Goal: Information Seeking & Learning: Learn about a topic

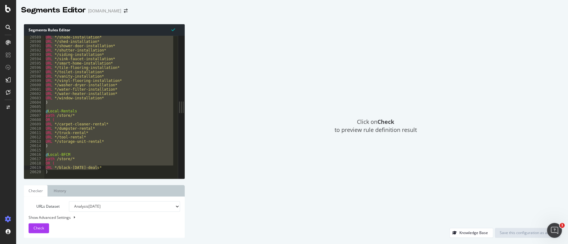
scroll to position [10039, 0]
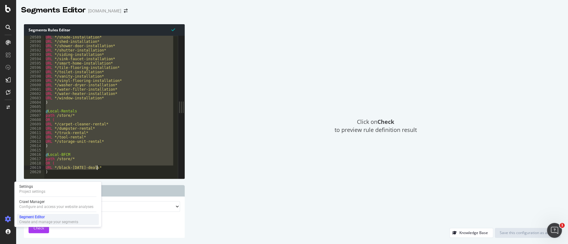
click at [28, 217] on div "Segment Editor" at bounding box center [48, 217] width 59 height 5
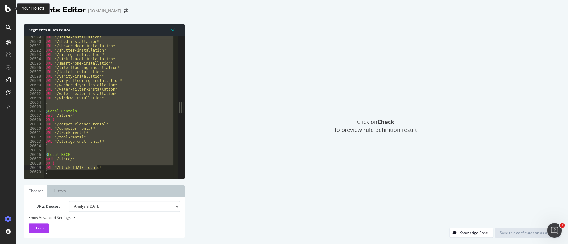
click at [10, 8] on icon at bounding box center [8, 8] width 6 height 7
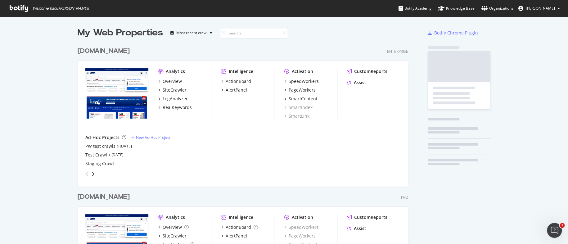
scroll to position [239, 559]
click at [125, 196] on div "[DOMAIN_NAME]" at bounding box center [104, 197] width 52 height 9
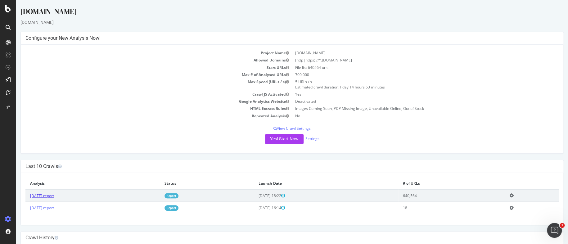
click at [46, 194] on link "[DATE] report" at bounding box center [42, 195] width 24 height 5
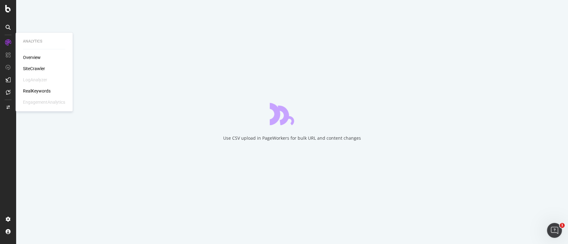
click at [34, 92] on div "RealKeywords" at bounding box center [37, 91] width 28 height 6
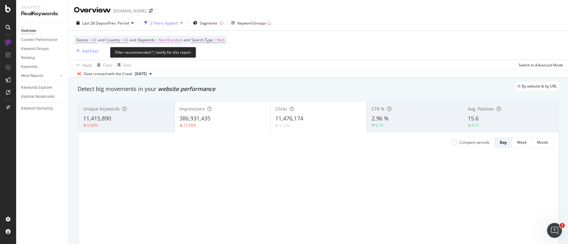
click at [166, 39] on span "Non-Branded" at bounding box center [170, 40] width 23 height 9
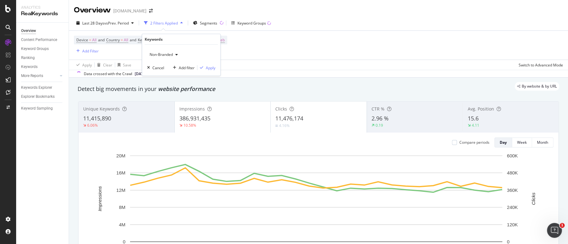
click at [160, 59] on div "Non-Branded" at bounding box center [163, 54] width 33 height 9
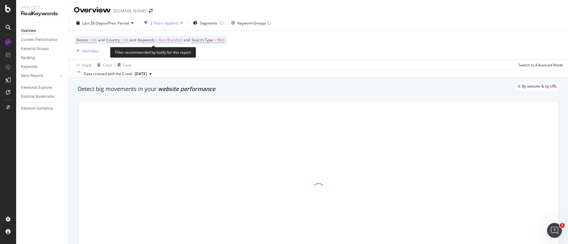
click at [158, 39] on span "=" at bounding box center [157, 39] width 2 height 5
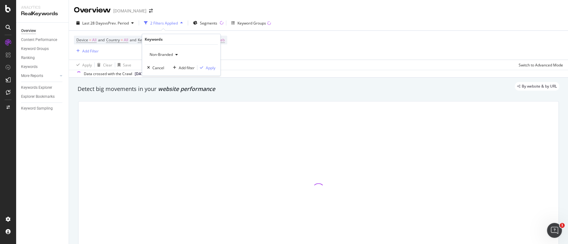
click at [163, 56] on span "Non-Branded" at bounding box center [160, 54] width 26 height 5
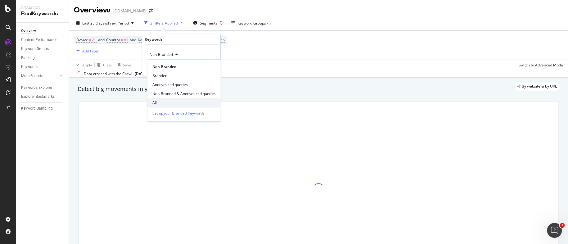
click at [157, 102] on span "All" at bounding box center [184, 103] width 63 height 6
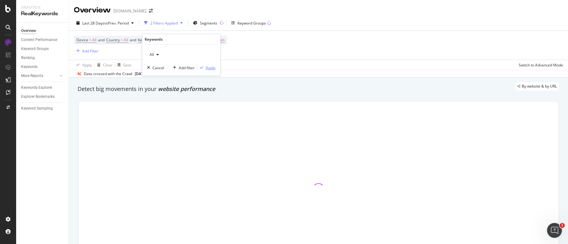
click at [213, 65] on div "Apply" at bounding box center [211, 67] width 10 height 5
click at [204, 22] on span "Segments" at bounding box center [206, 22] width 17 height 5
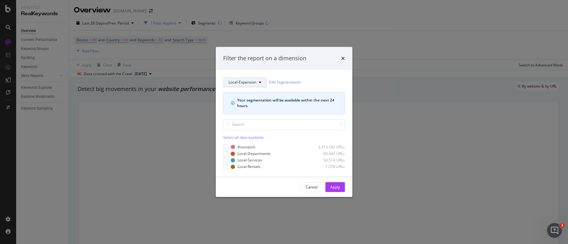
click at [244, 83] on span "Local-Expansion" at bounding box center [243, 82] width 28 height 5
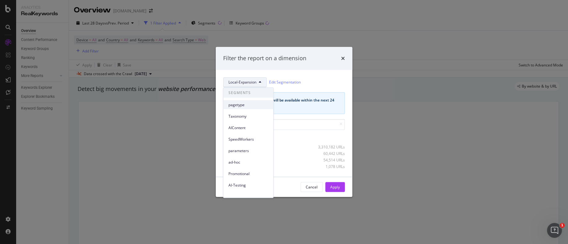
click at [242, 102] on span "pagetype" at bounding box center [248, 105] width 40 height 6
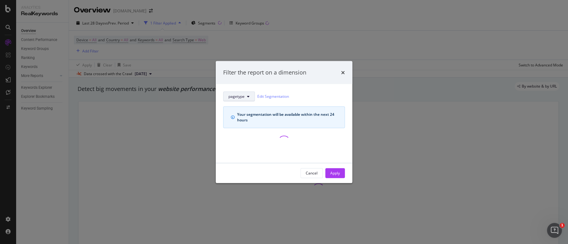
click at [245, 96] on button "pagetype" at bounding box center [239, 96] width 32 height 10
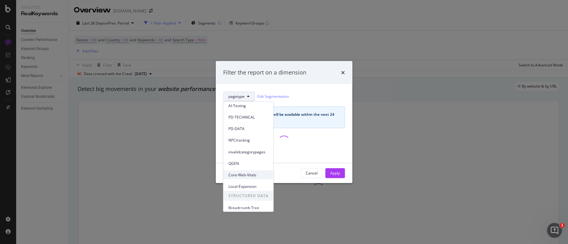
scroll to position [96, 0]
click at [239, 182] on span "Local-Expansion" at bounding box center [248, 184] width 40 height 6
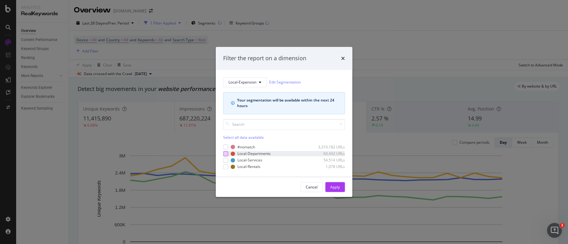
click at [227, 154] on div "modal" at bounding box center [225, 153] width 5 height 5
click at [229, 162] on div "Local-Services 54,514 URLs" at bounding box center [284, 159] width 122 height 5
click at [226, 169] on div "modal" at bounding box center [225, 166] width 5 height 5
click at [333, 185] on div "Apply" at bounding box center [335, 186] width 10 height 5
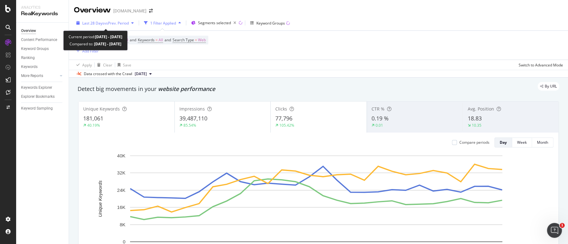
click at [110, 22] on span "vs Prev. Period" at bounding box center [116, 22] width 25 height 5
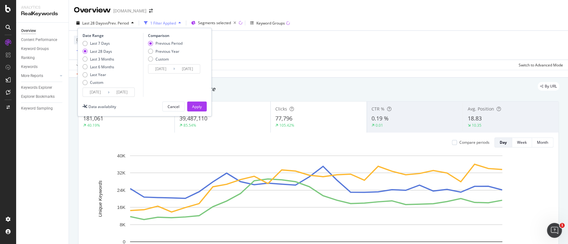
click at [105, 70] on div "Last 7 Days Last 28 Days Last 3 Months Last 6 Months Last Year Custom" at bounding box center [99, 64] width 32 height 47
drag, startPoint x: 101, startPoint y: 60, endPoint x: 105, endPoint y: 58, distance: 4.4
click at [101, 60] on div "Last 3 Months" at bounding box center [102, 59] width 24 height 5
type input "[DATE]"
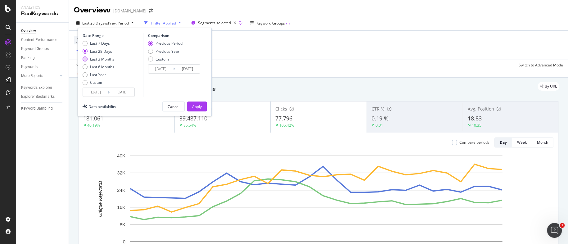
type input "[DATE]"
click at [162, 53] on div "Previous Year" at bounding box center [168, 51] width 24 height 5
type input "[DATE]"
click at [191, 111] on button "Apply" at bounding box center [197, 107] width 20 height 10
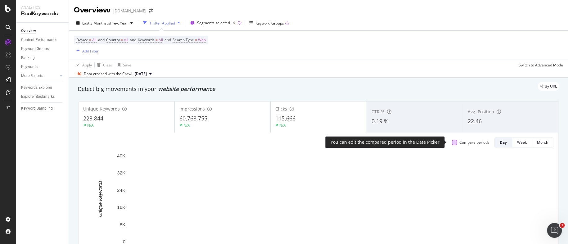
click at [452, 141] on div at bounding box center [454, 142] width 5 height 5
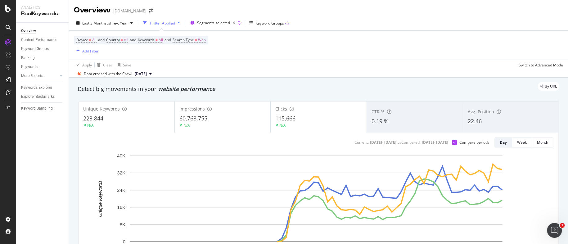
click at [37, 156] on div "Overview Content Performance Keyword Groups Ranking Keywords More Reports Count…" at bounding box center [42, 133] width 52 height 221
